Goal: Find specific page/section: Find specific page/section

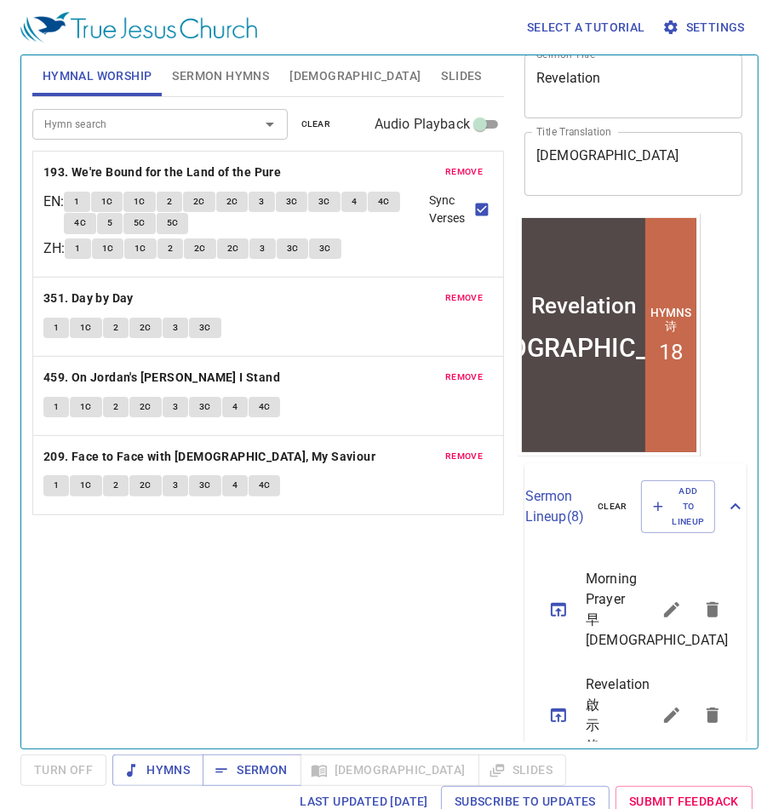
scroll to position [136, 0]
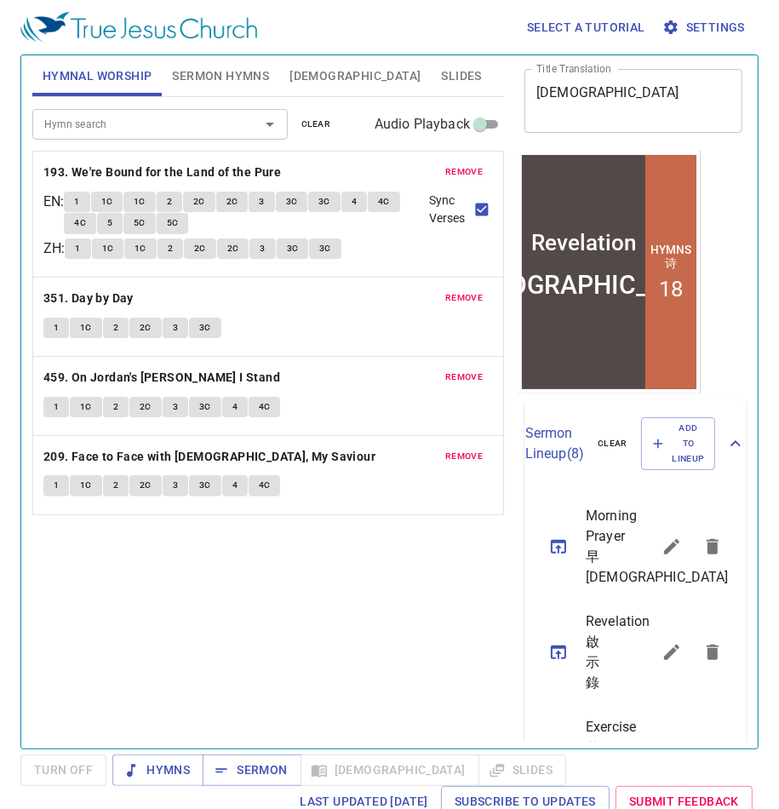
click at [555, 557] on icon "sermon lineup list" at bounding box center [559, 547] width 20 height 20
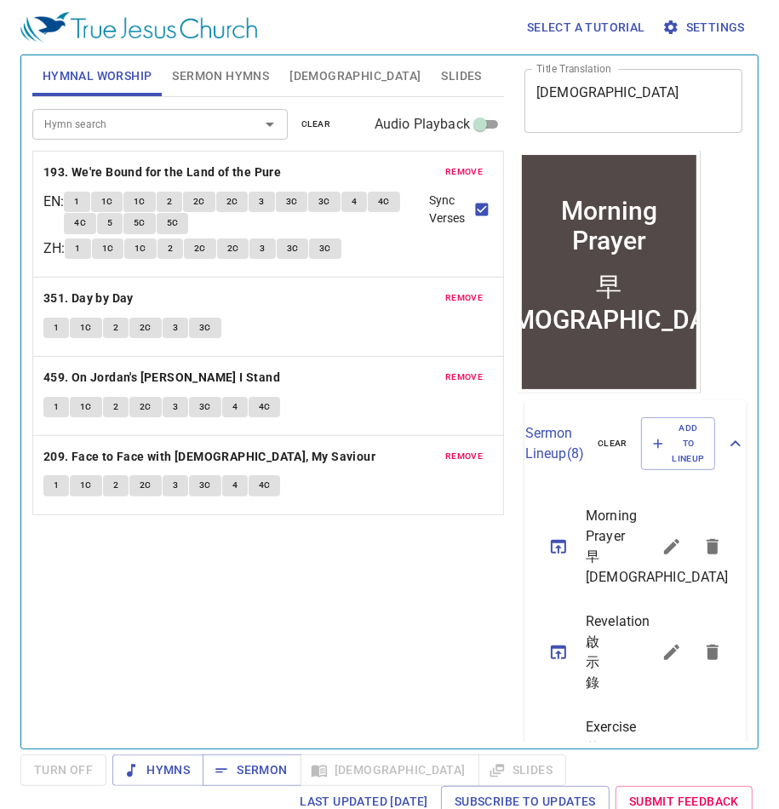
click at [284, 587] on div "Hymn search Hymn search clear Audio Playback remove 193. We're Bound for the La…" at bounding box center [268, 415] width 472 height 637
click at [262, 587] on span "Sermon" at bounding box center [251, 770] width 71 height 21
